Goal: Find contact information: Find contact information

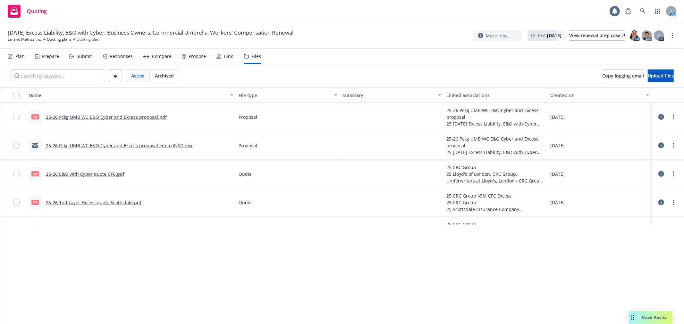
click at [645, 18] on div "Quoting 1 AM" at bounding box center [342, 11] width 684 height 23
click at [645, 16] on link at bounding box center [642, 11] width 13 height 13
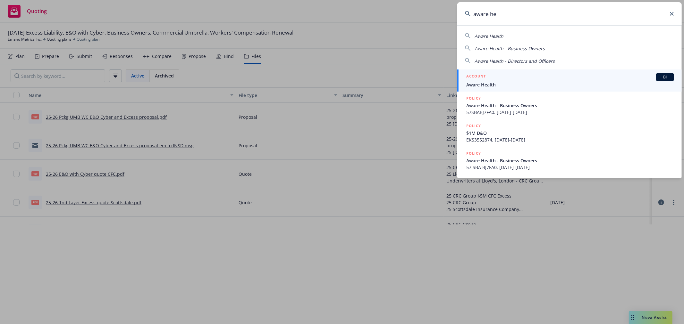
type input "aware he"
click at [495, 89] on link "ACCOUNT BI Aware Health" at bounding box center [569, 81] width 224 height 22
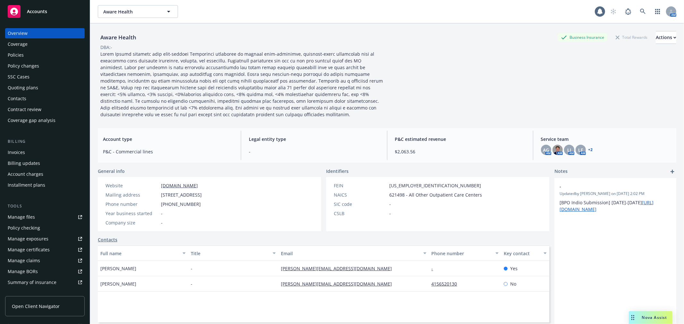
click at [51, 56] on div "Policies" at bounding box center [45, 55] width 74 height 10
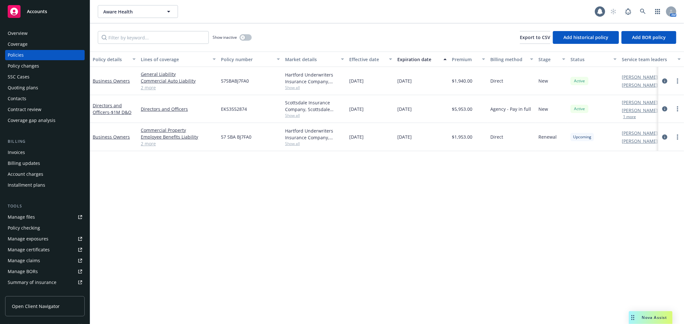
click at [34, 84] on div "Quoting plans" at bounding box center [23, 88] width 30 height 10
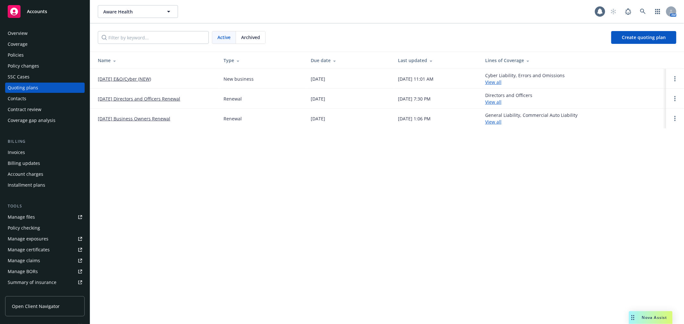
click at [137, 117] on link "[DATE] Business Owners Renewal" at bounding box center [134, 118] width 72 height 7
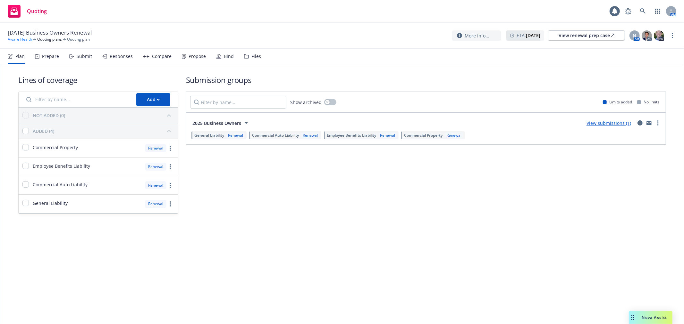
click at [18, 40] on link "Aware Health" at bounding box center [20, 40] width 24 height 6
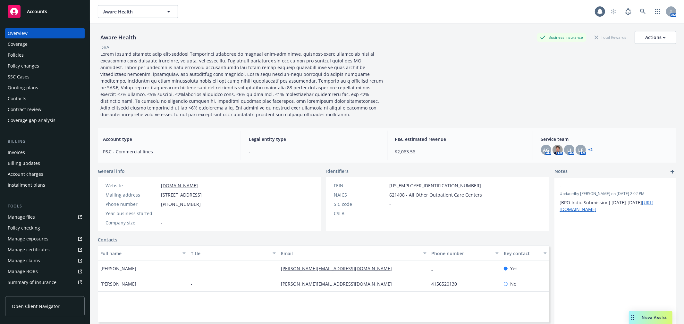
click at [52, 97] on div "Contacts" at bounding box center [45, 99] width 74 height 10
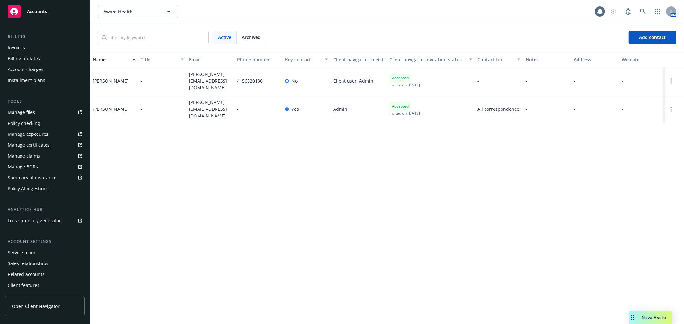
scroll to position [107, 0]
click at [32, 253] on div "Service team" at bounding box center [22, 251] width 28 height 10
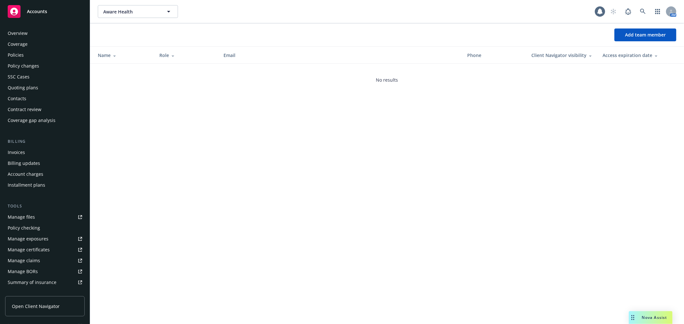
scroll to position [115, 0]
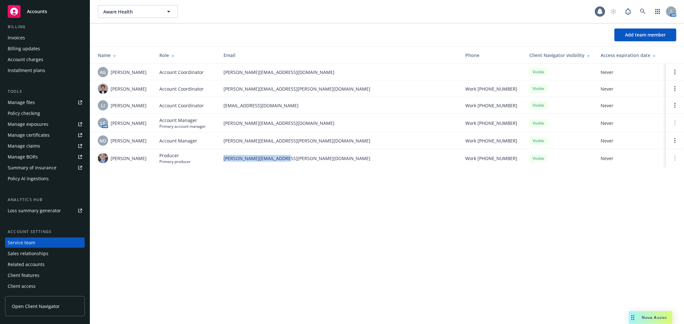
drag, startPoint x: 292, startPoint y: 165, endPoint x: 223, endPoint y: 159, distance: 68.9
click at [223, 159] on td "tim.dunleavy@newfront.com" at bounding box center [339, 158] width 242 height 19
copy span "tim.dunleavy@newfront.com"
